Goal: Find specific page/section: Find specific page/section

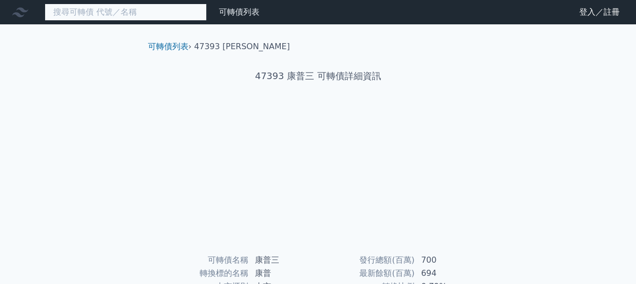
click at [133, 17] on input at bounding box center [126, 12] width 162 height 17
paste input "太普高精密影像"
type input "太普高精密影像"
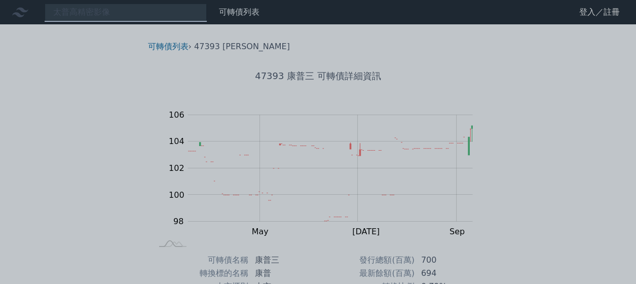
click at [149, 10] on div at bounding box center [318, 142] width 636 height 284
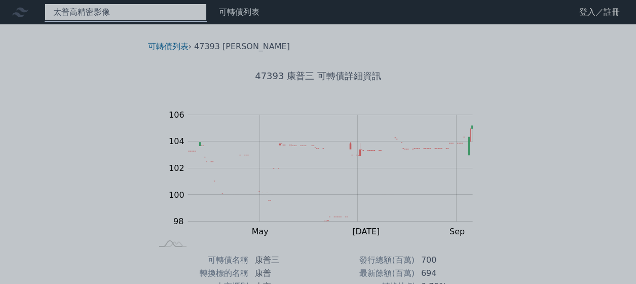
drag, startPoint x: 130, startPoint y: 10, endPoint x: 0, endPoint y: 26, distance: 131.3
click at [45, 21] on div "太普高精密影像" at bounding box center [126, 12] width 162 height 17
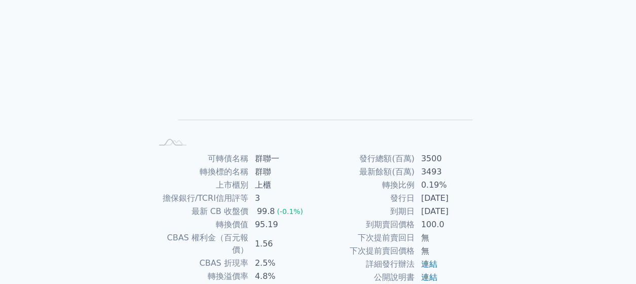
scroll to position [186, 0]
